Goal: Information Seeking & Learning: Check status

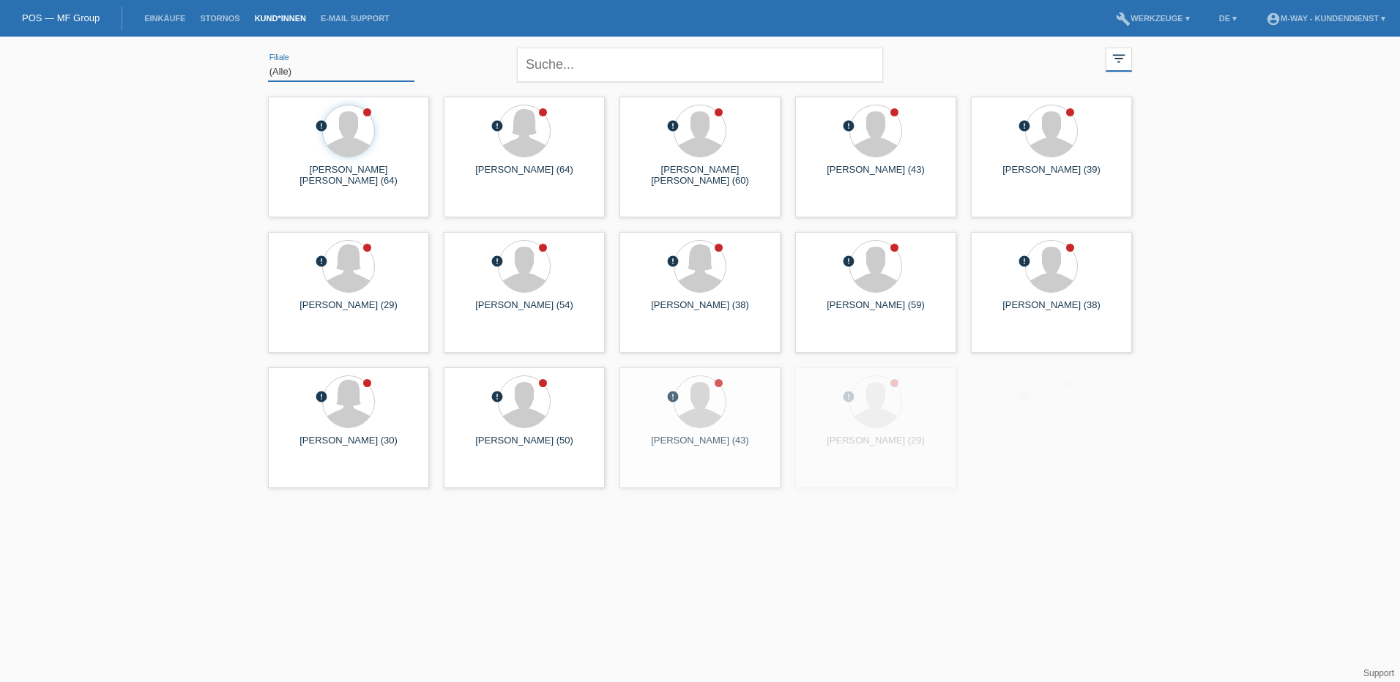
click at [318, 72] on select "(Alle) [PERSON_NAME] Passion Vélo SàRL [GEOGRAPHIC_DATA] [GEOGRAPHIC_DATA] [GEO…" at bounding box center [341, 72] width 146 height 18
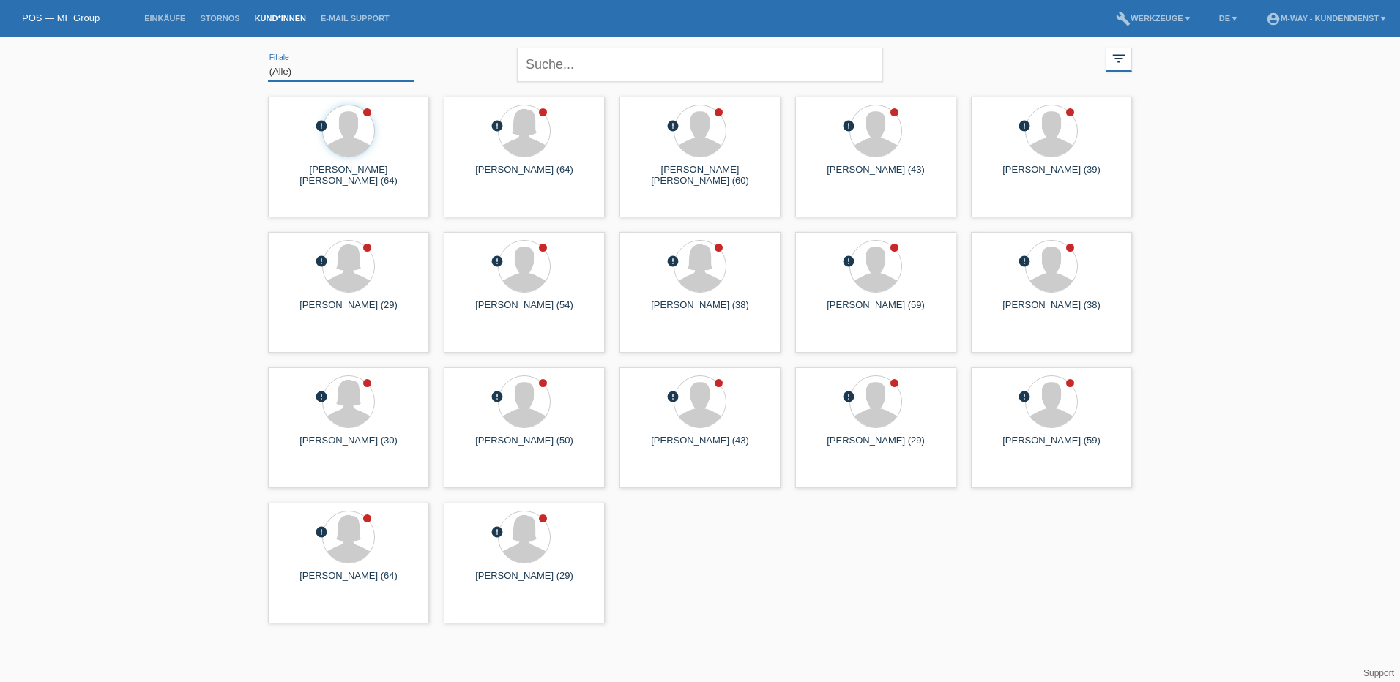
select select "146"
click at [268, 63] on select "(Alle) Aarau Alexand'Ro Edouard'O Passion Vélo SàRL Basel Bern City Bern Expo B…" at bounding box center [341, 72] width 146 height 18
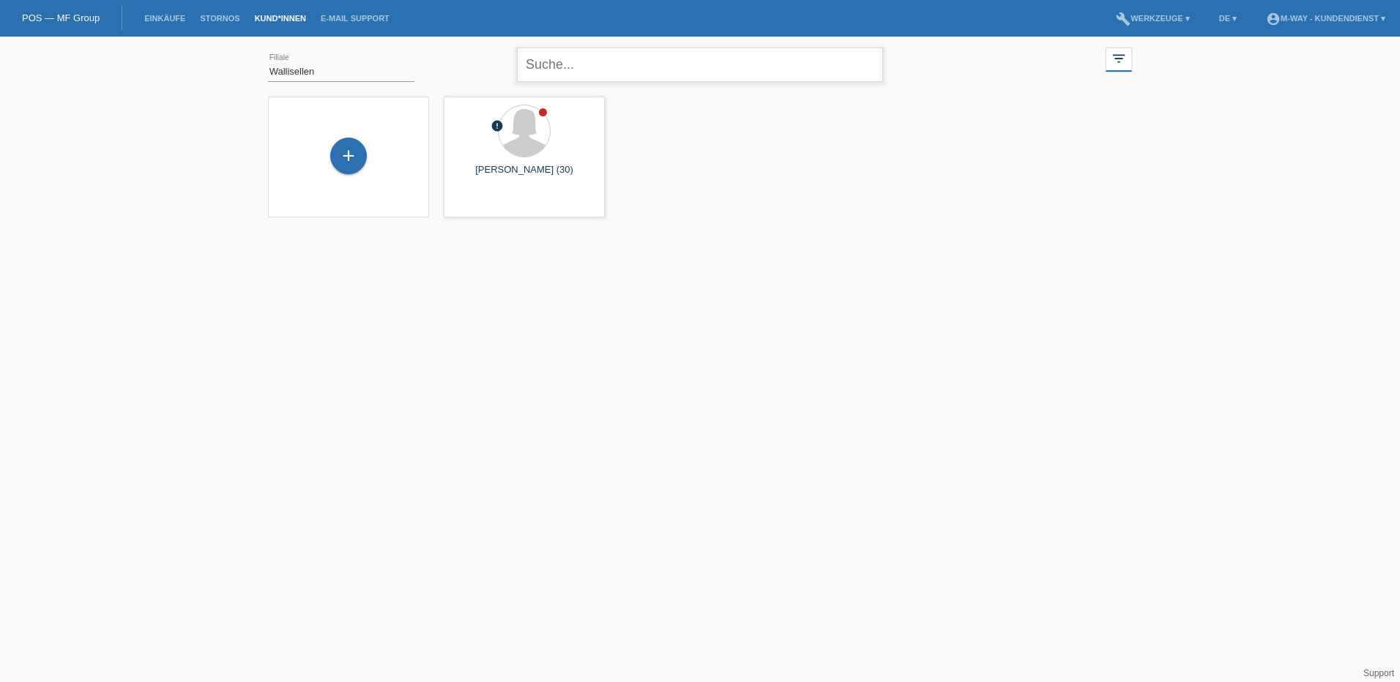
click at [572, 58] on input "text" at bounding box center [700, 65] width 366 height 34
click at [601, 59] on input "novacovic" at bounding box center [700, 65] width 366 height 34
click at [559, 63] on input "novacovic" at bounding box center [700, 65] width 366 height 34
click at [589, 63] on input "novakovic" at bounding box center [700, 65] width 366 height 34
type input "novakovic"
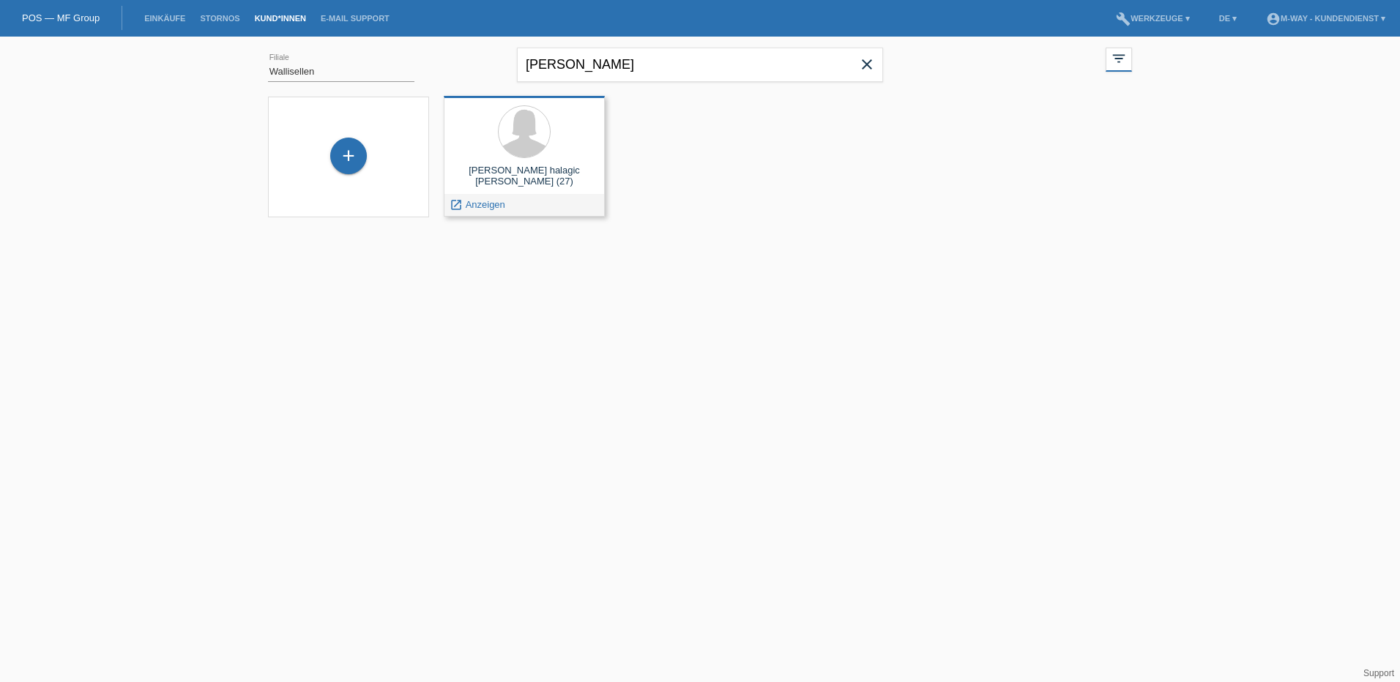
click at [502, 160] on div at bounding box center [524, 132] width 138 height 55
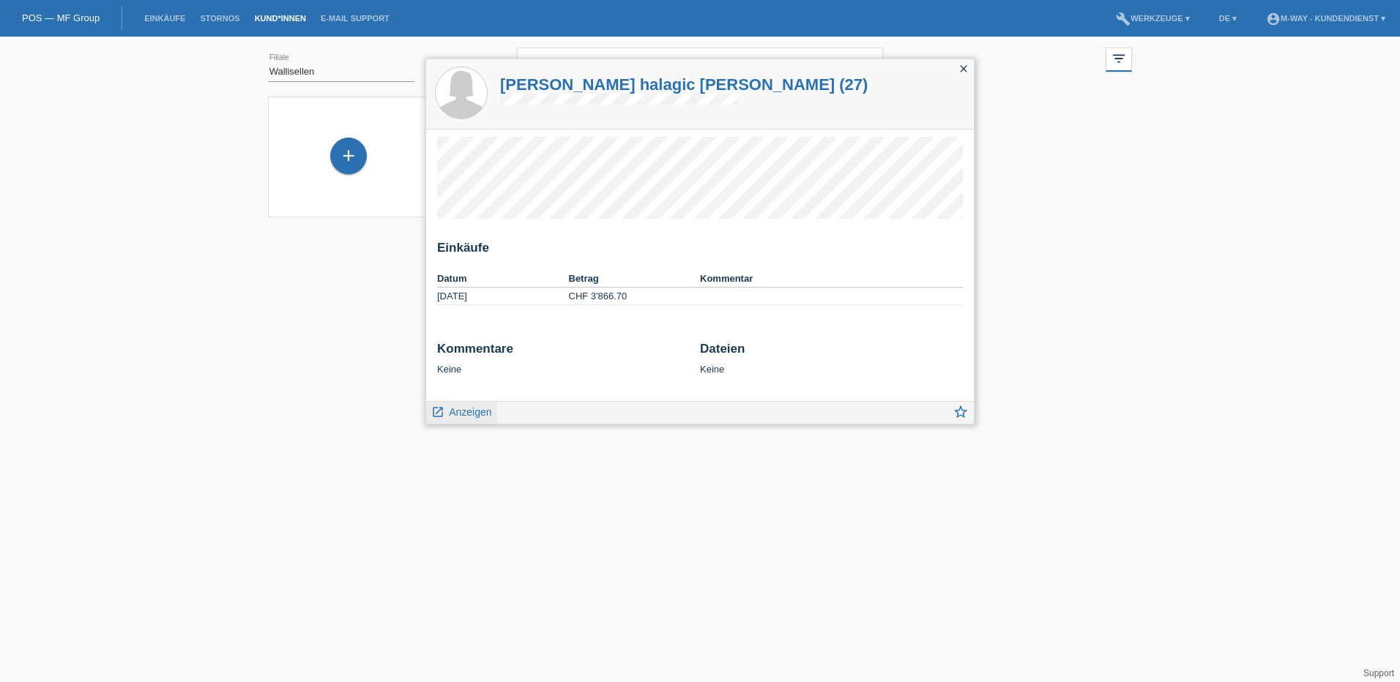
click at [466, 414] on span "Anzeigen" at bounding box center [470, 412] width 42 height 12
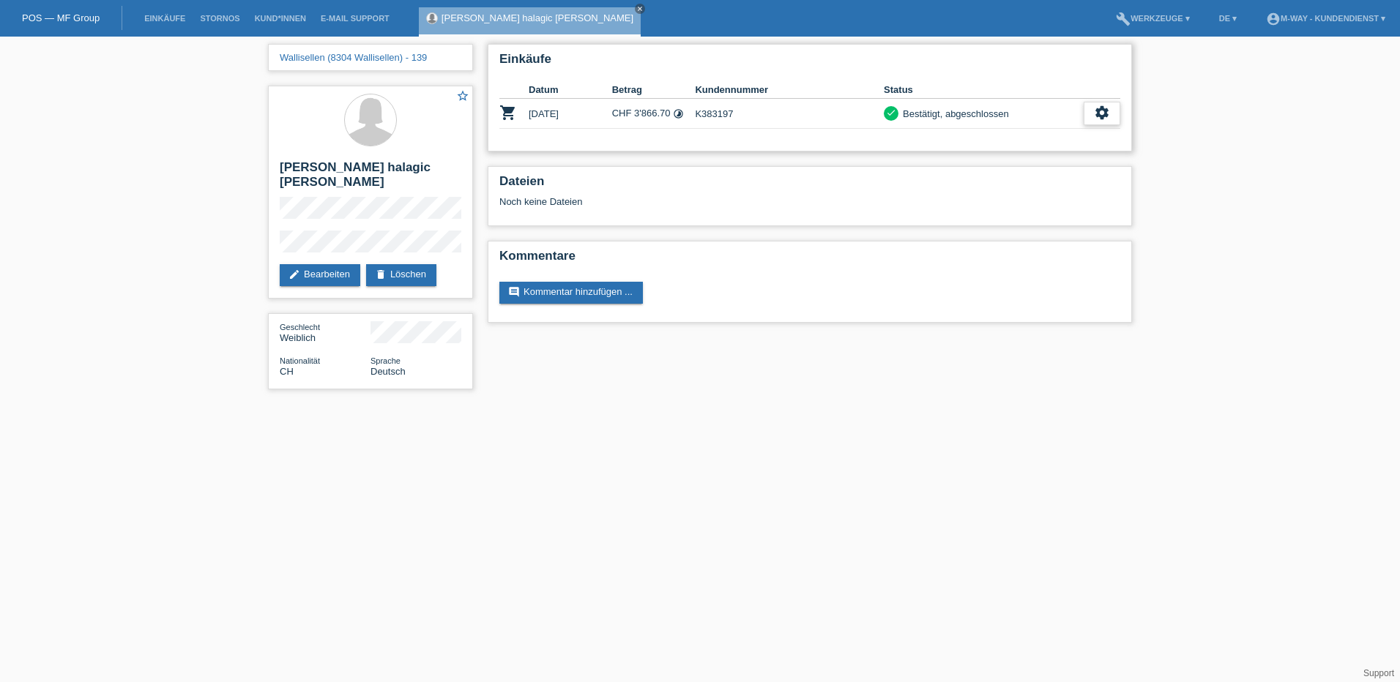
click at [1100, 113] on icon "settings" at bounding box center [1102, 113] width 16 height 16
click at [1023, 134] on span "Anzeigen" at bounding box center [1018, 136] width 44 height 18
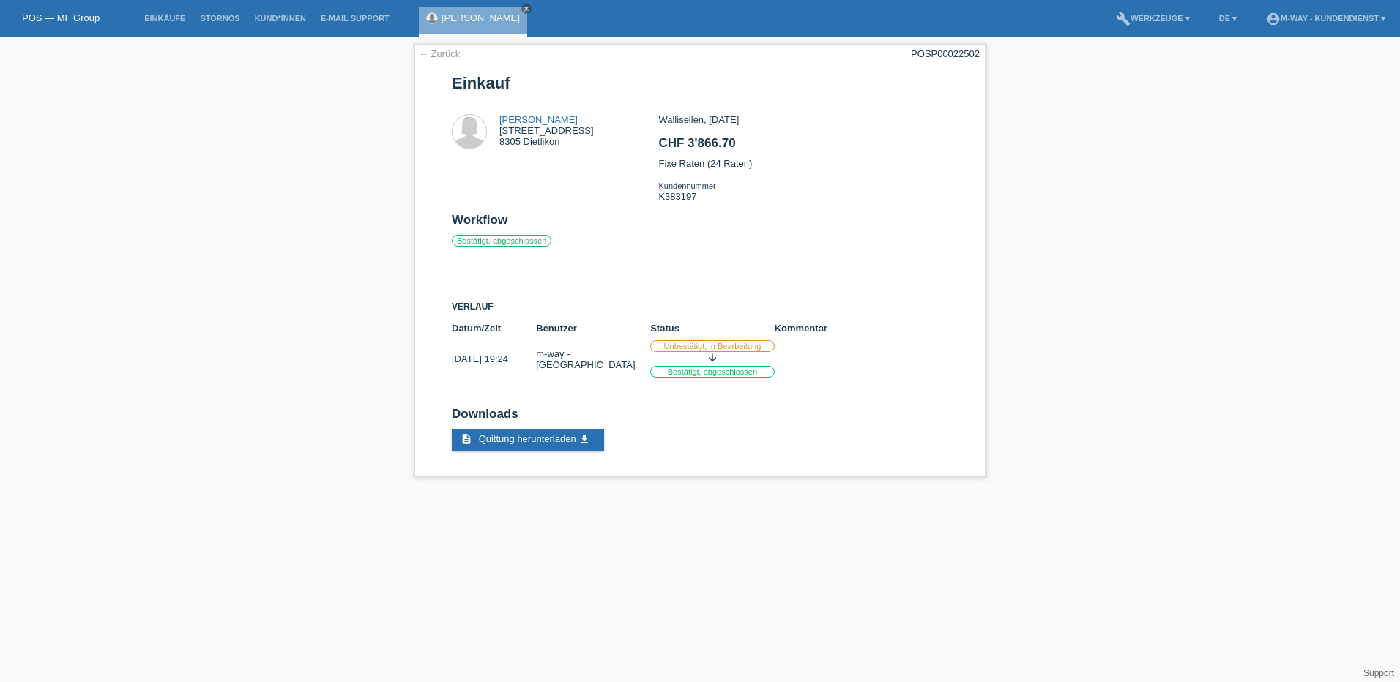
click at [1160, 324] on div "← Zurück POSP00022502 Einkauf dragana halagic novakovic dorfstrasse 3 8305 Diet…" at bounding box center [700, 264] width 1400 height 455
click at [164, 288] on div "← Zurück POSP00022502 Einkauf dragana halagic novakovic dorfstrasse 3 8305 Diet…" at bounding box center [700, 264] width 1400 height 455
click at [258, 206] on div "← Zurück POSP00022502 Einkauf dragana halagic novakovic dorfstrasse 3 8305 Diet…" at bounding box center [700, 264] width 1400 height 455
click at [530, 8] on icon "close" at bounding box center [526, 8] width 7 height 7
click at [306, 152] on div "← Zurück POSP00022502 Einkauf dragana halagic novakovic dorfstrasse 3 8305 Diet…" at bounding box center [700, 264] width 1400 height 455
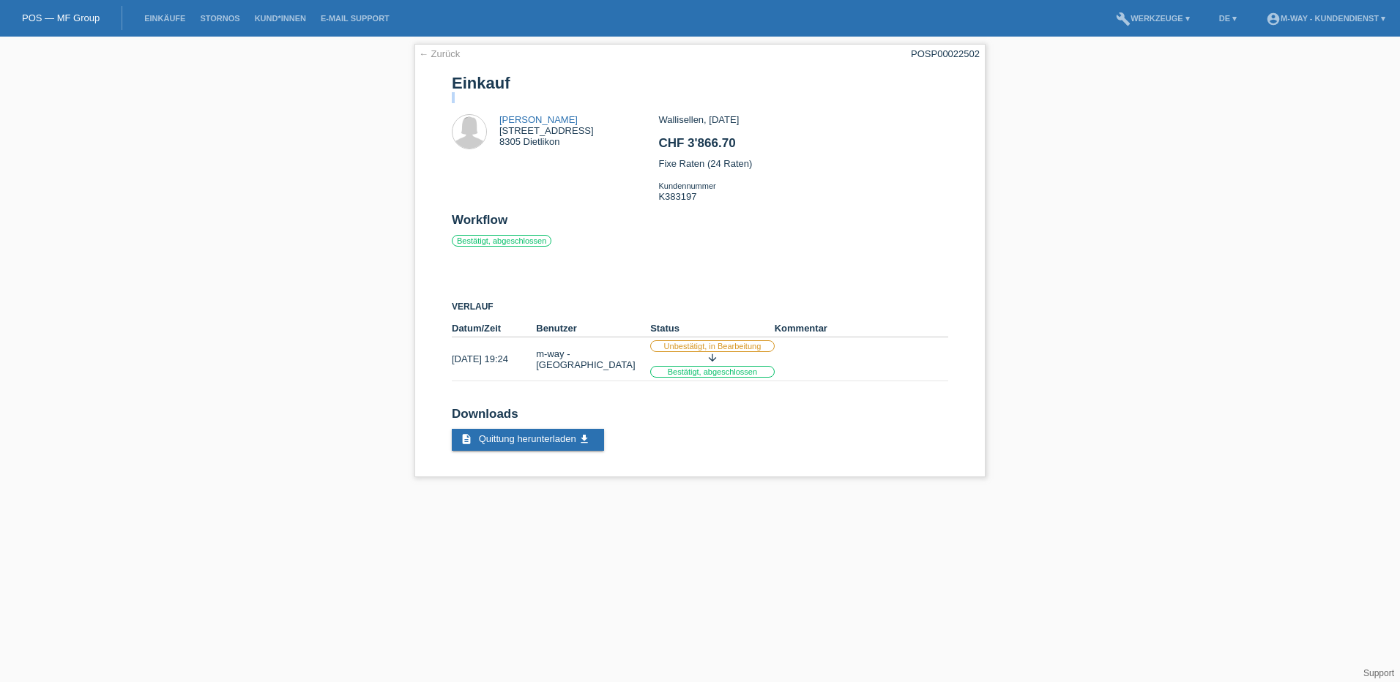
drag, startPoint x: 1276, startPoint y: 108, endPoint x: 1198, endPoint y: 81, distance: 82.9
click at [1272, 111] on div "← Zurück POSP00022502 Einkauf dragana halagic novakovic dorfstrasse 3 8305 Diet…" at bounding box center [700, 264] width 1400 height 455
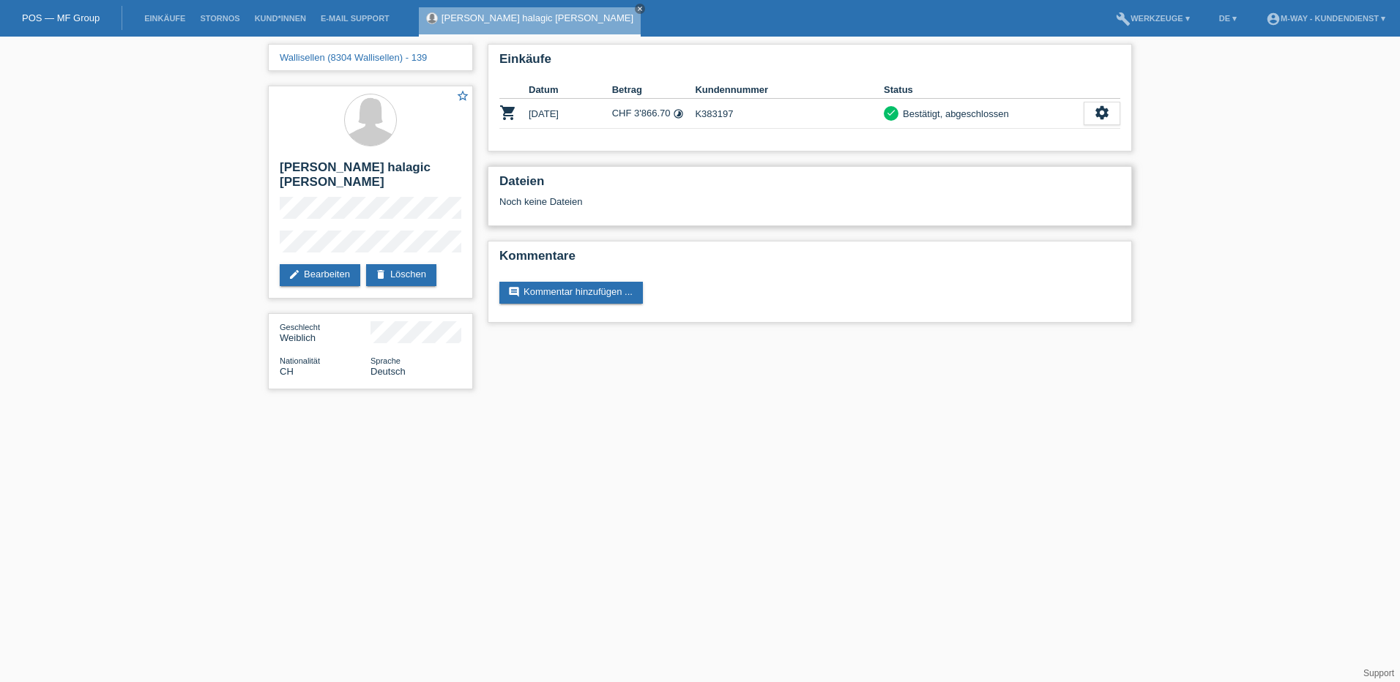
click at [528, 203] on div "Noch keine Dateien" at bounding box center [722, 201] width 447 height 11
click at [641, 111] on td "CHF 3'866.70 timelapse" at bounding box center [653, 114] width 83 height 30
click at [1104, 115] on icon "settings" at bounding box center [1102, 113] width 16 height 16
click at [1029, 134] on span "Anzeigen" at bounding box center [1018, 136] width 44 height 18
